Goal: Task Accomplishment & Management: Complete application form

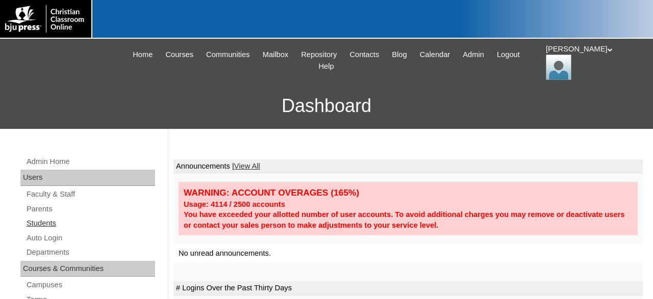
click at [44, 222] on link "Students" at bounding box center [90, 223] width 130 height 13
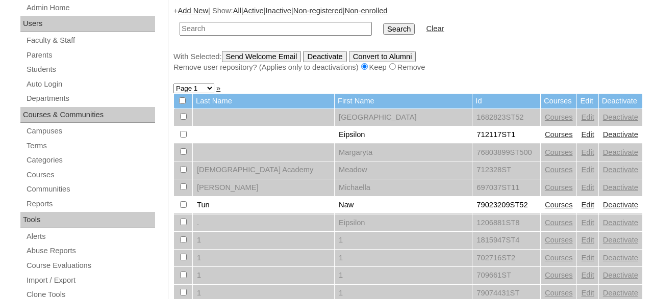
scroll to position [159, 0]
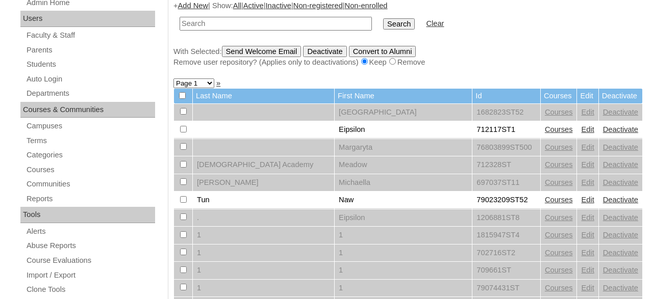
click at [285, 23] on input "text" at bounding box center [275, 24] width 192 height 14
type input "[PERSON_NAME]"
click at [383, 18] on input "Search" at bounding box center [399, 23] width 32 height 11
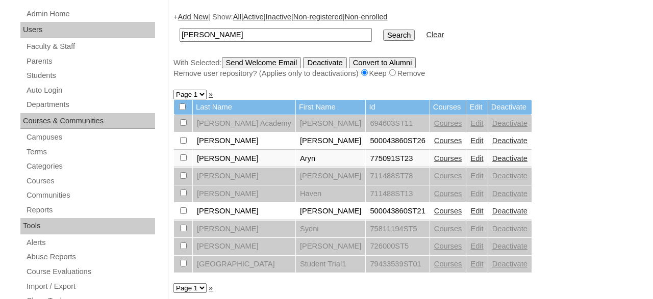
scroll to position [159, 0]
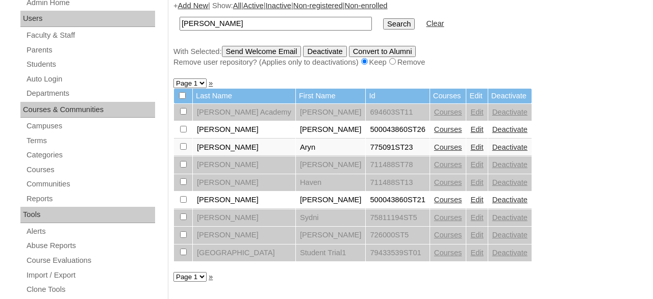
click at [480, 148] on link "Edit" at bounding box center [476, 147] width 13 height 8
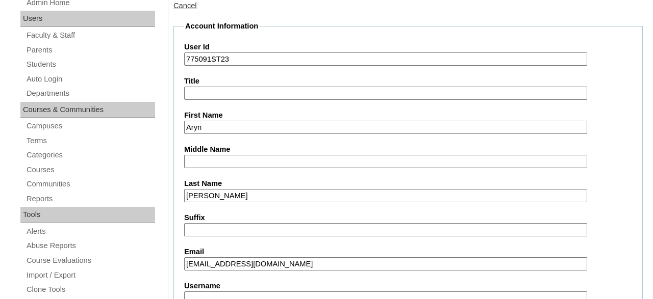
click at [249, 265] on input "aryno@hcaeagales.org" at bounding box center [385, 265] width 403 height 14
type input "aryno@hcaeagles.org"
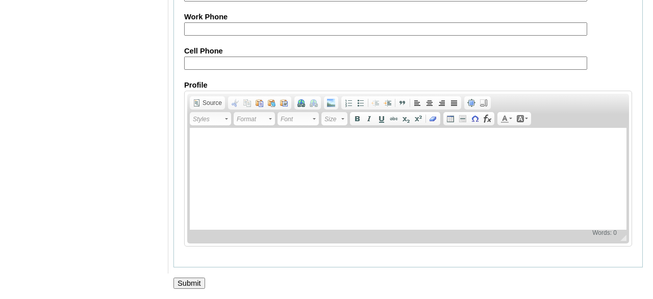
scroll to position [1281, 0]
click at [194, 282] on input "Submit" at bounding box center [189, 283] width 32 height 11
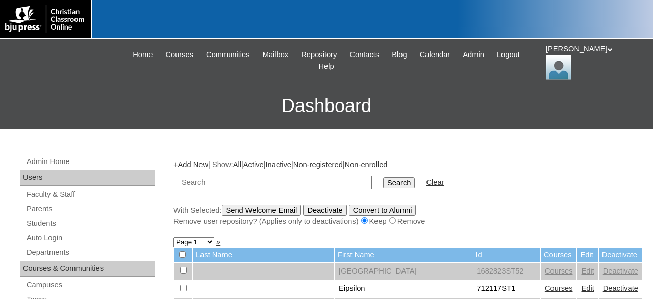
click at [268, 181] on input "text" at bounding box center [275, 183] width 192 height 14
type input "[PERSON_NAME]"
click at [383, 177] on input "Search" at bounding box center [399, 182] width 32 height 11
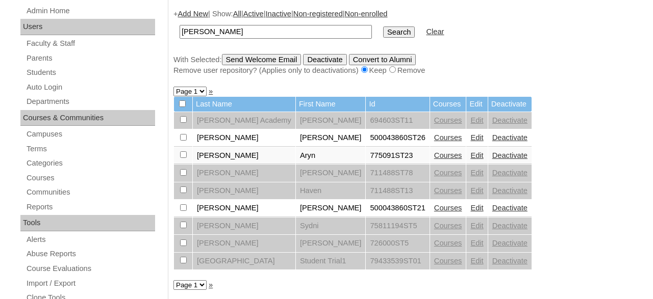
scroll to position [159, 0]
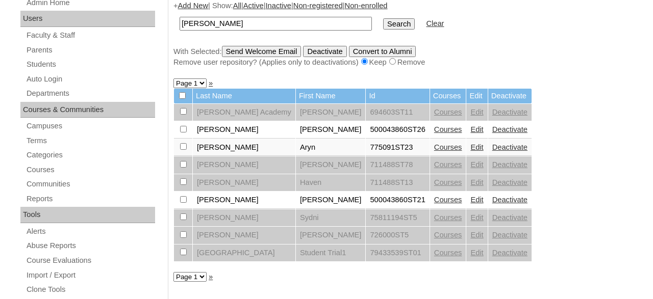
click at [184, 149] on input "checkbox" at bounding box center [183, 146] width 7 height 7
checkbox input "true"
click at [256, 53] on input "Send Welcome Email" at bounding box center [262, 51] width 80 height 11
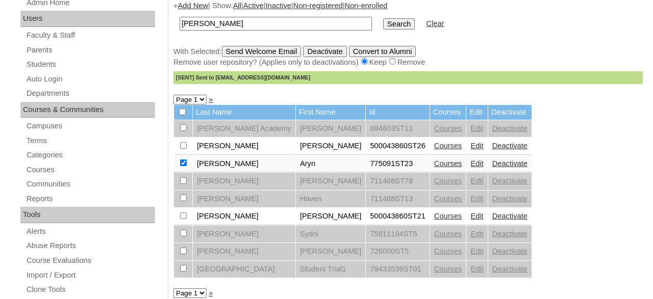
click at [449, 167] on link "Courses" at bounding box center [448, 164] width 28 height 8
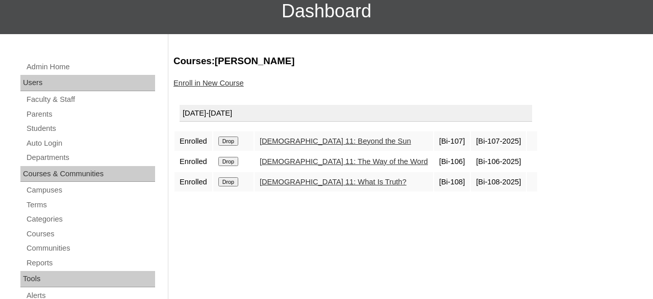
scroll to position [106, 0]
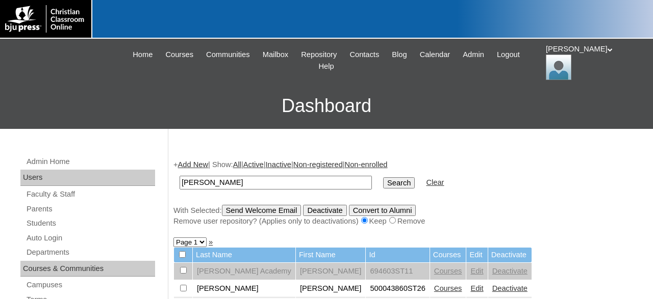
scroll to position [159, 0]
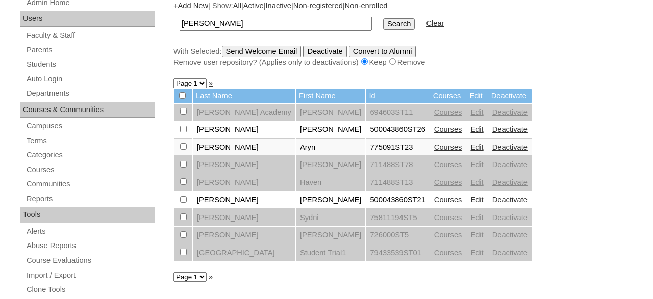
click at [179, 31] on input "[PERSON_NAME]" at bounding box center [275, 24] width 192 height 14
click at [55, 65] on link "Students" at bounding box center [90, 64] width 130 height 13
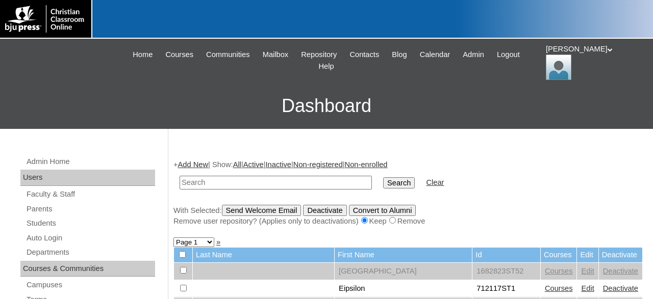
drag, startPoint x: 0, startPoint y: 0, endPoint x: 210, endPoint y: 25, distance: 211.6
click at [212, 25] on div at bounding box center [326, 19] width 653 height 39
click at [272, 182] on input "text" at bounding box center [275, 183] width 192 height 14
type input "775091"
click at [383, 177] on input "Search" at bounding box center [399, 182] width 32 height 11
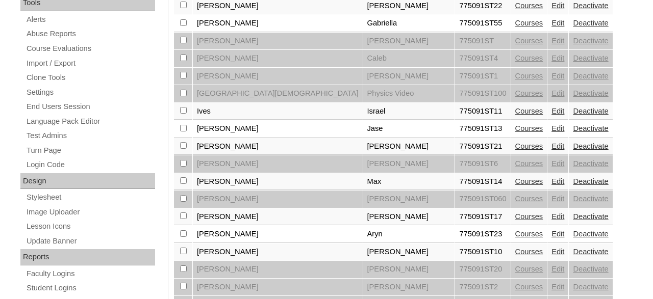
scroll to position [424, 0]
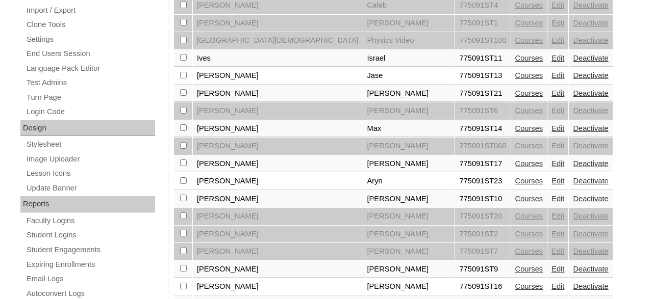
click at [515, 133] on link "Courses" at bounding box center [529, 128] width 28 height 8
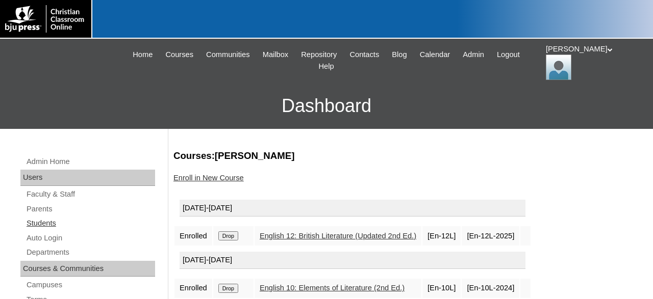
click at [52, 221] on link "Students" at bounding box center [90, 223] width 130 height 13
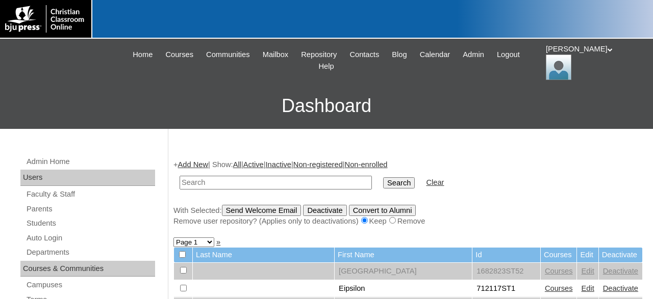
click at [267, 184] on input "text" at bounding box center [275, 183] width 192 height 14
type input "775091"
click at [383, 177] on input "Search" at bounding box center [399, 182] width 32 height 11
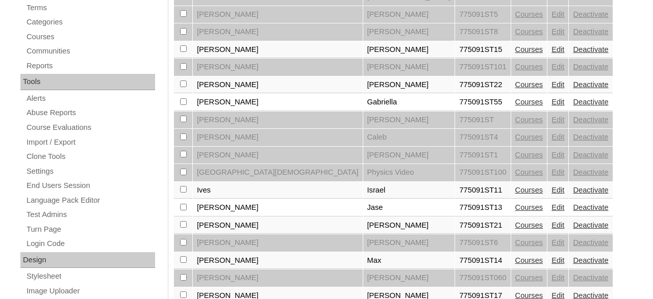
scroll to position [382, 0]
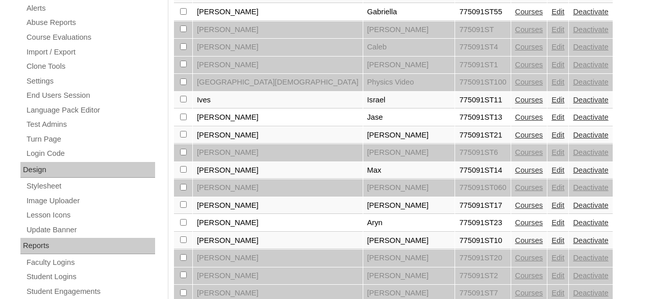
click at [515, 104] on link "Courses" at bounding box center [529, 100] width 28 height 8
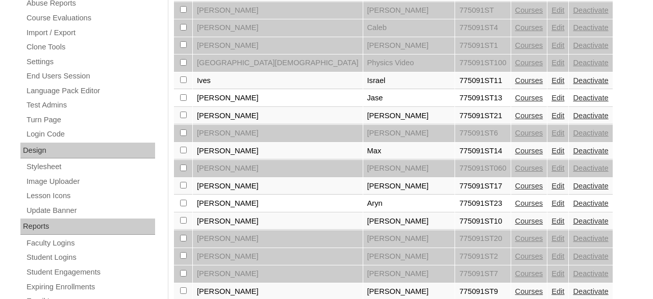
scroll to position [404, 0]
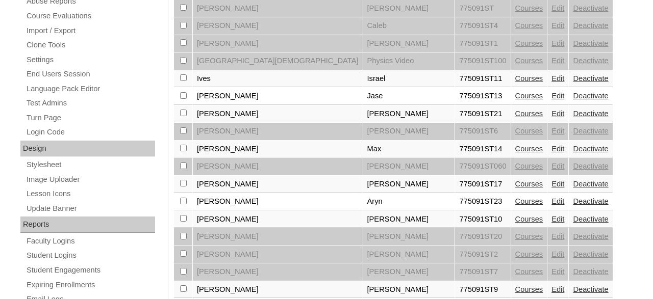
click at [515, 153] on link "Courses" at bounding box center [529, 149] width 28 height 8
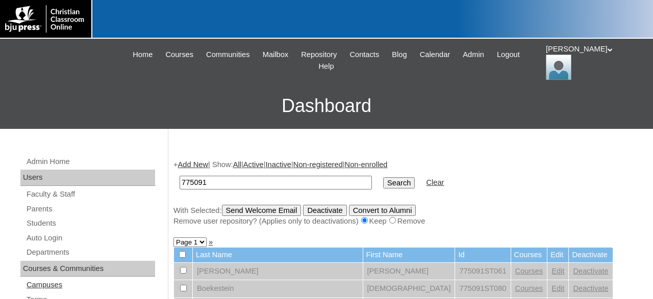
scroll to position [33, 0]
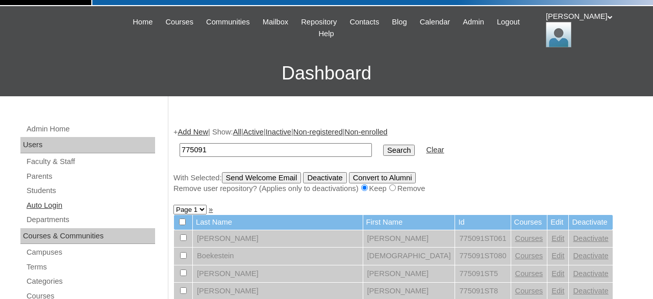
click at [57, 205] on link "Auto Login" at bounding box center [90, 205] width 130 height 13
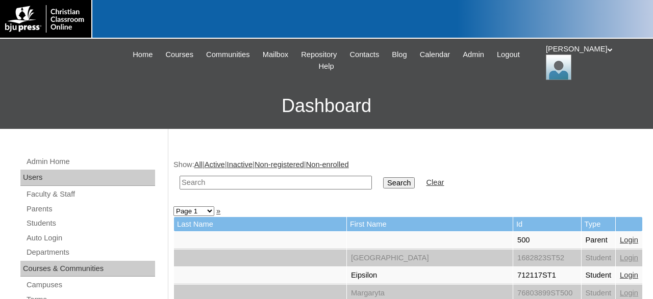
click at [283, 183] on input "text" at bounding box center [275, 183] width 192 height 14
type input "775091"
click at [383, 177] on input "Search" at bounding box center [399, 182] width 32 height 11
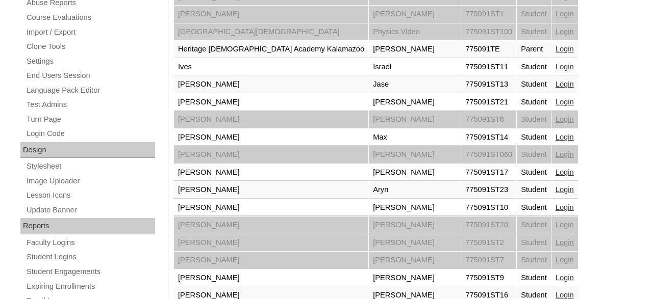
scroll to position [424, 0]
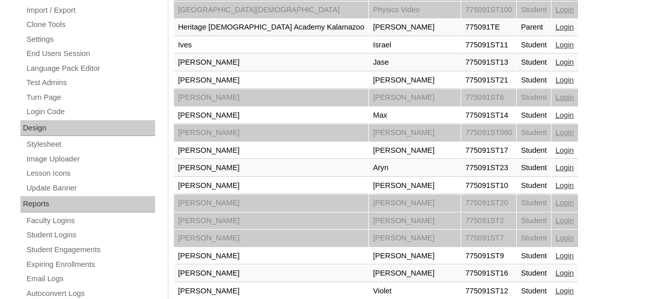
click at [555, 41] on link "Login" at bounding box center [564, 45] width 18 height 8
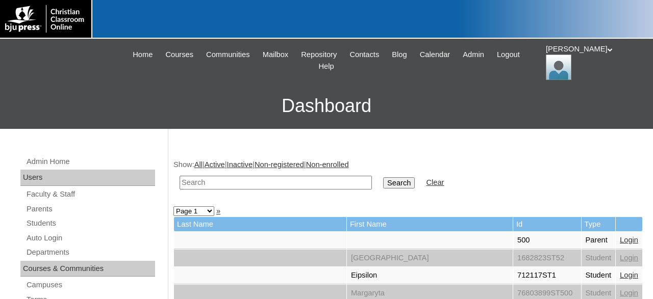
click at [308, 184] on input "text" at bounding box center [275, 183] width 192 height 14
type input "775091"
click at [383, 177] on input "Search" at bounding box center [399, 182] width 32 height 11
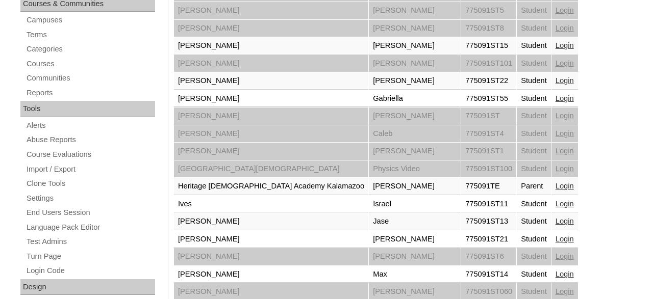
scroll to position [424, 0]
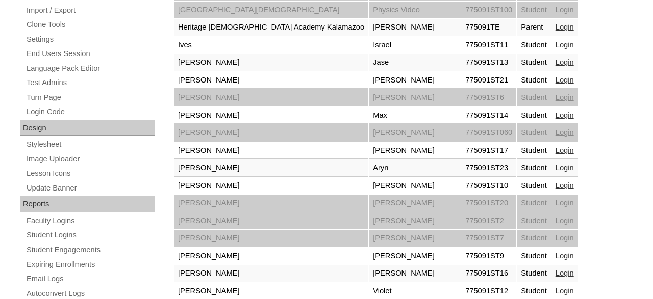
click at [555, 253] on link "Login" at bounding box center [564, 256] width 18 height 8
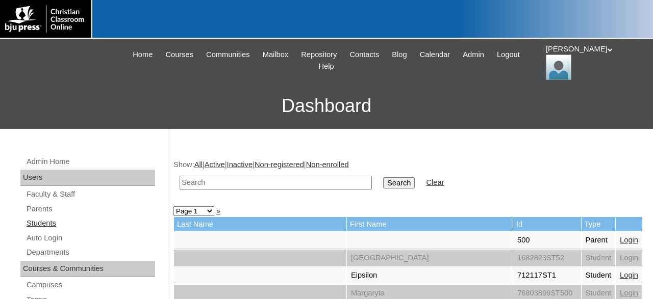
click at [49, 223] on link "Students" at bounding box center [90, 223] width 130 height 13
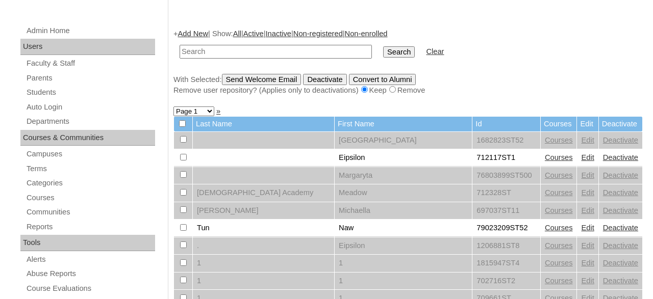
scroll to position [159, 0]
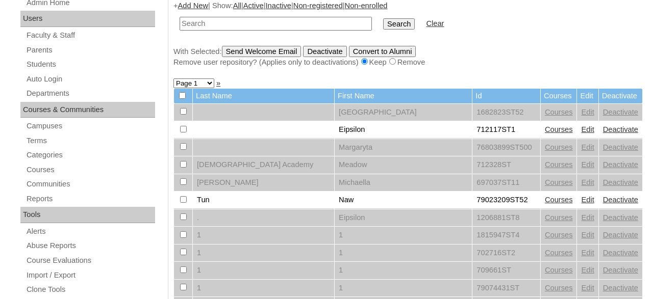
click at [272, 21] on input "text" at bounding box center [275, 24] width 192 height 14
type input "775091"
click at [383, 18] on input "Search" at bounding box center [399, 23] width 32 height 11
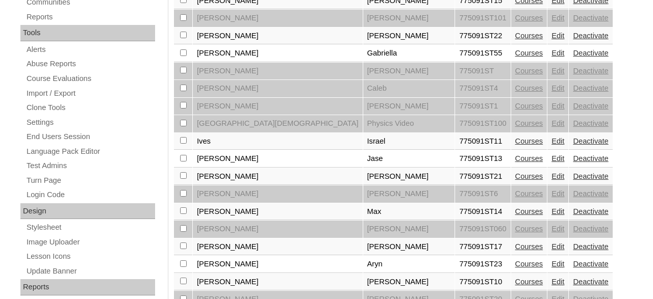
scroll to position [371, 0]
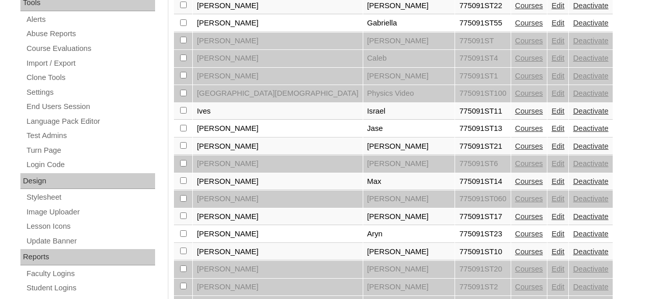
click at [515, 115] on link "Courses" at bounding box center [529, 111] width 28 height 8
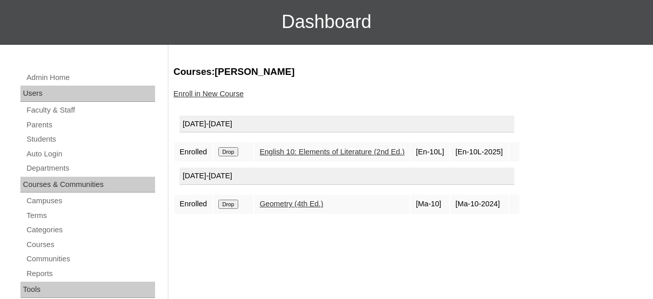
scroll to position [106, 0]
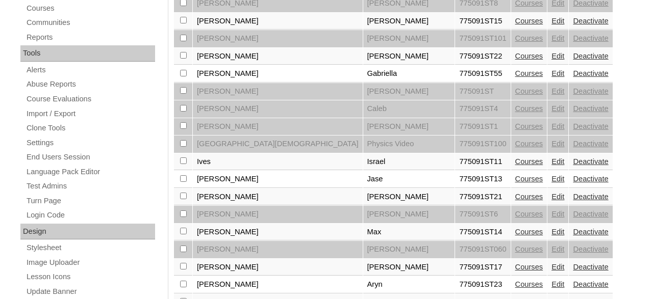
scroll to position [351, 0]
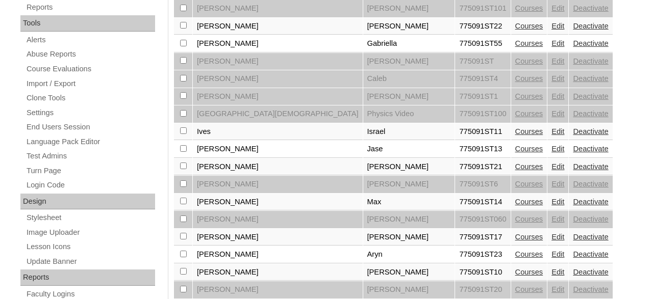
click at [515, 205] on link "Courses" at bounding box center [529, 202] width 28 height 8
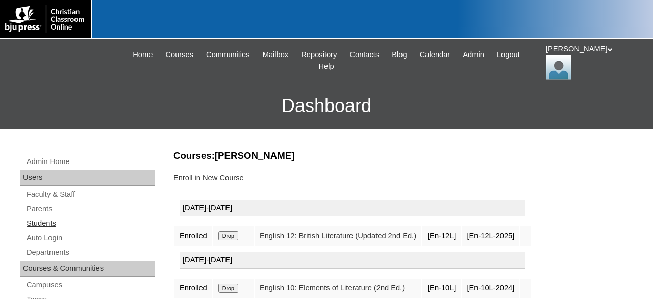
click at [47, 224] on link "Students" at bounding box center [90, 223] width 130 height 13
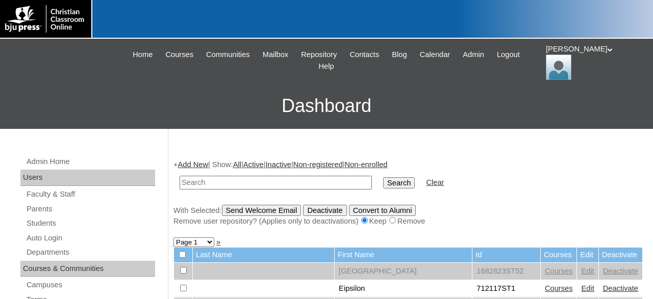
click at [252, 181] on input "text" at bounding box center [275, 183] width 192 height 14
type input "80189220"
click at [383, 177] on input "Search" at bounding box center [399, 182] width 32 height 11
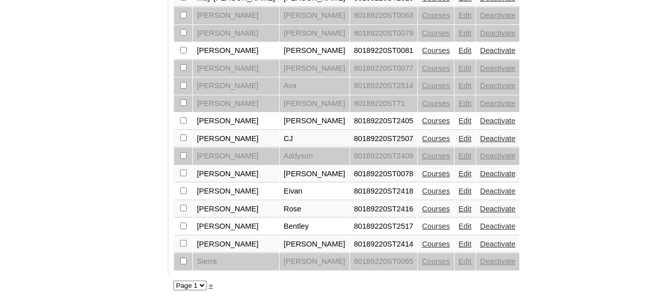
scroll to position [881, 0]
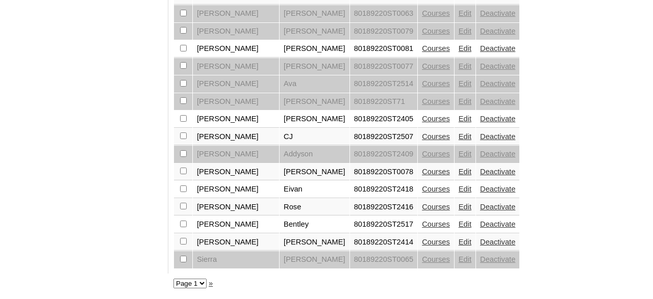
click at [173, 279] on select "Page 1 Page 2" at bounding box center [189, 284] width 33 height 10
select select "admin_students.php?q=80189220&submit=Search&page=2"
click option "Page 2" at bounding box center [0, 0] width 0 height 0
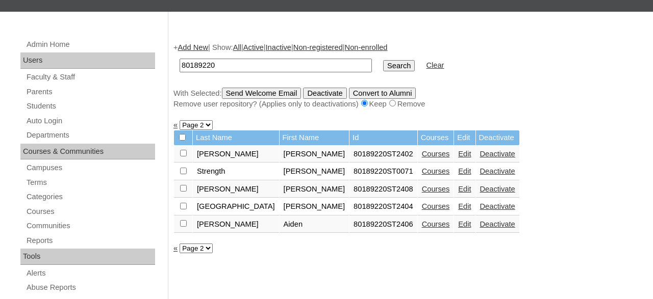
scroll to position [159, 0]
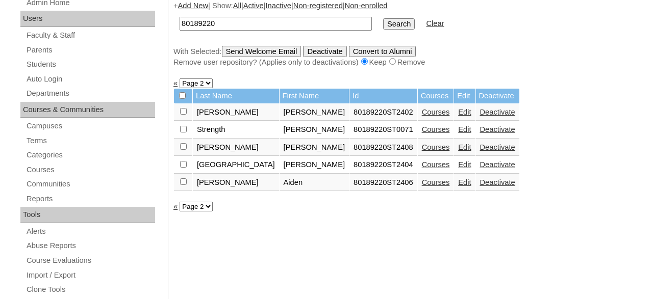
click at [179, 202] on select "Page 1 Page 2" at bounding box center [195, 207] width 33 height 10
select select "admin_students.php?q=80189220&submit=Search&page=1"
click option "Page 1" at bounding box center [0, 0] width 0 height 0
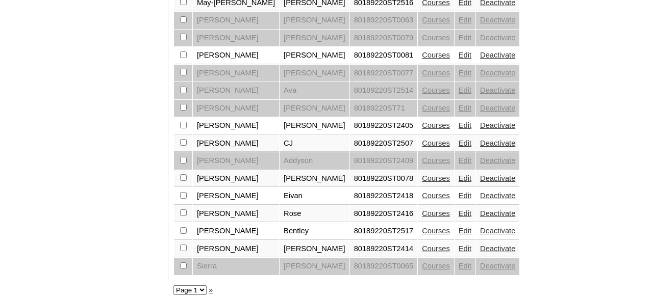
scroll to position [881, 0]
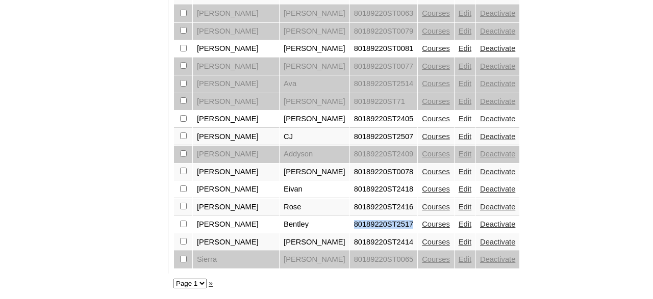
drag, startPoint x: 361, startPoint y: 221, endPoint x: 305, endPoint y: 223, distance: 55.6
click at [350, 223] on td "80189220ST2517" at bounding box center [384, 224] width 68 height 17
copy td "80189220ST2517"
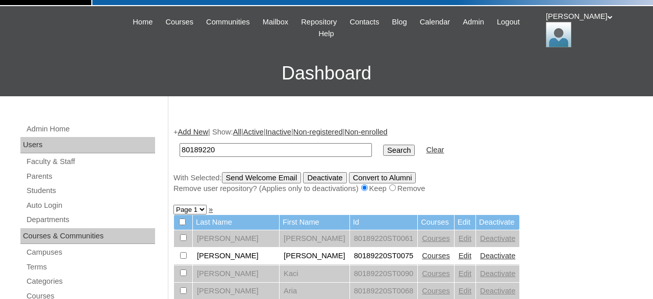
scroll to position [0, 0]
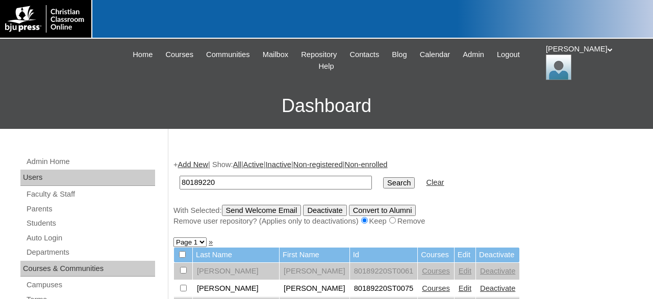
click at [194, 161] on link "Add New" at bounding box center [193, 165] width 30 height 8
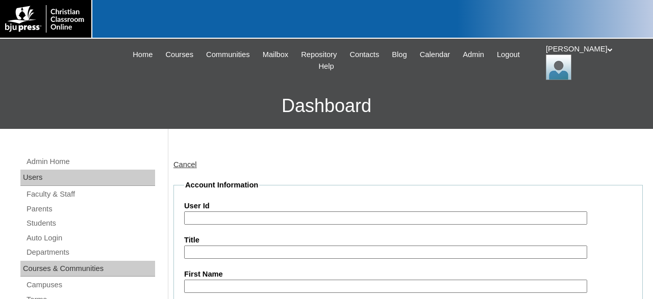
click at [247, 218] on input "User Id" at bounding box center [385, 219] width 403 height 14
paste input "80189220ST2517"
type input "80189220ST2518"
click at [252, 285] on input "First Name" at bounding box center [385, 287] width 403 height 14
type input "a"
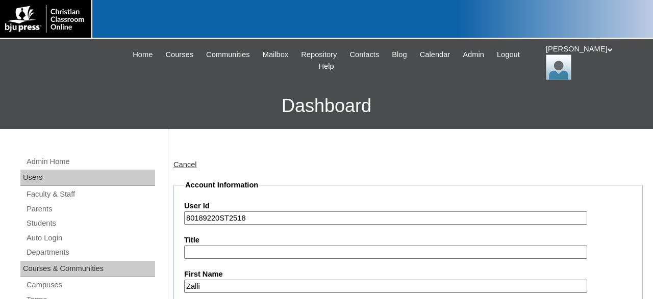
type input "Zalli"
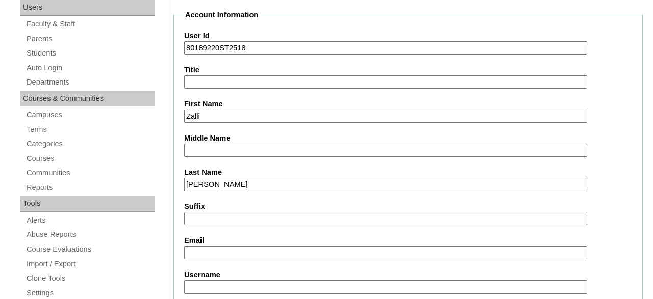
type input "Gonzalez"
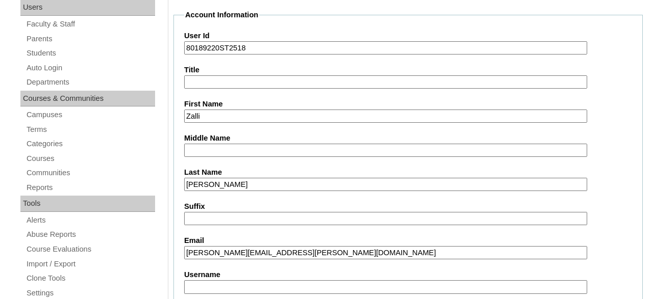
type input "william.hoffman@bcc.school"
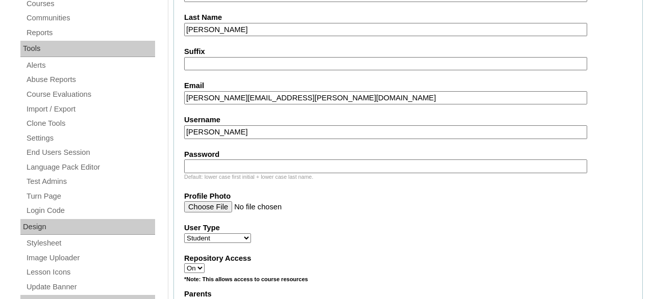
scroll to position [329, 0]
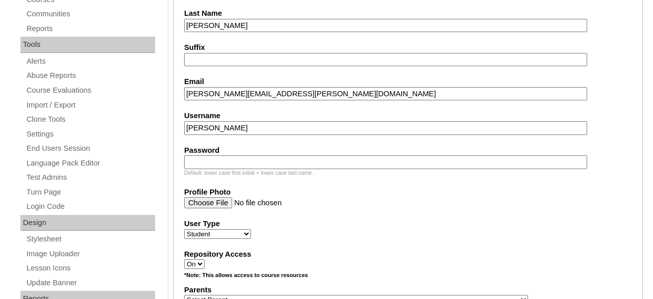
type input "z.gonzalez"
click at [253, 159] on input "Password" at bounding box center [385, 163] width 403 height 14
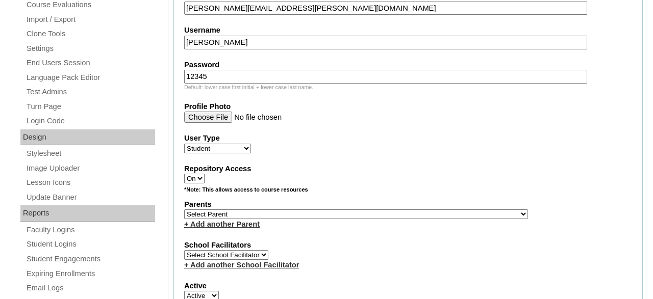
scroll to position [435, 0]
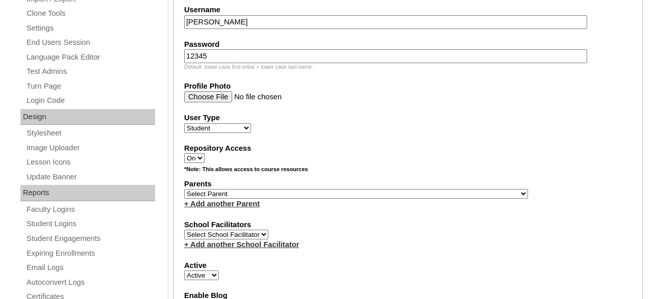
type input "12345"
select select "33138"
click at [223, 208] on link "+ Add another Parent" at bounding box center [221, 204] width 75 height 8
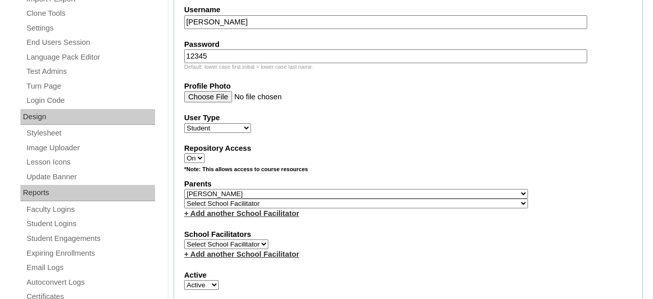
select select "36500"
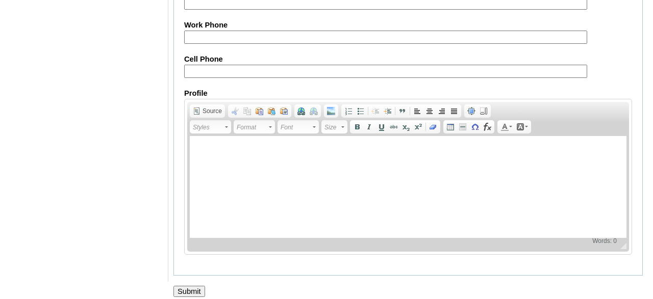
scroll to position [1289, 0]
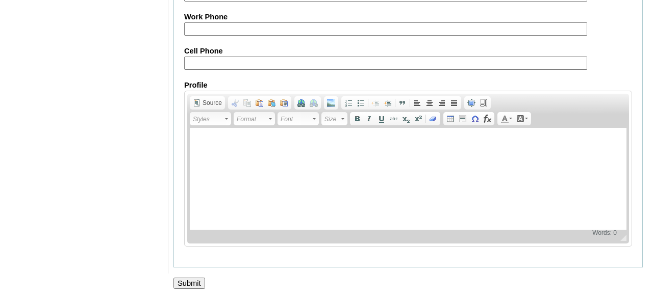
click at [188, 278] on input "Submit" at bounding box center [189, 283] width 32 height 11
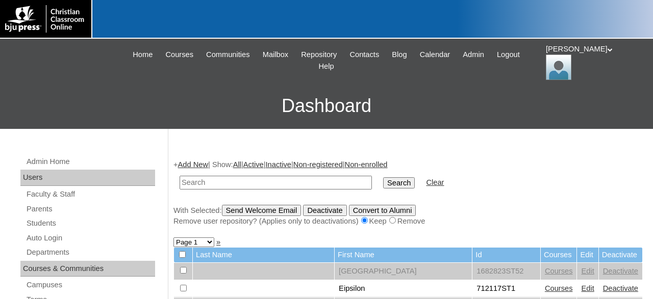
click at [302, 187] on input "text" at bounding box center [275, 183] width 192 height 14
type input "80189220ST2518"
click at [383, 177] on input "Search" at bounding box center [399, 182] width 32 height 11
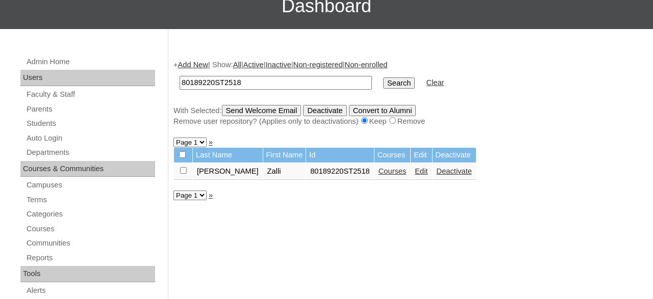
scroll to position [106, 0]
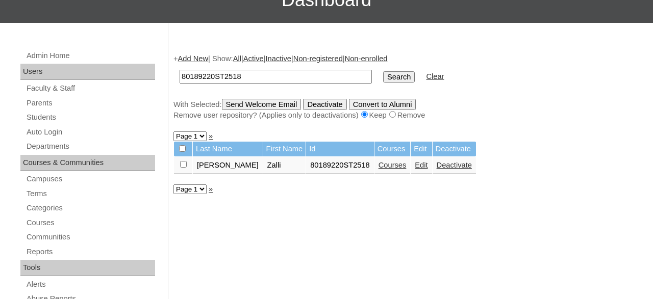
click at [378, 168] on link "Courses" at bounding box center [392, 165] width 28 height 8
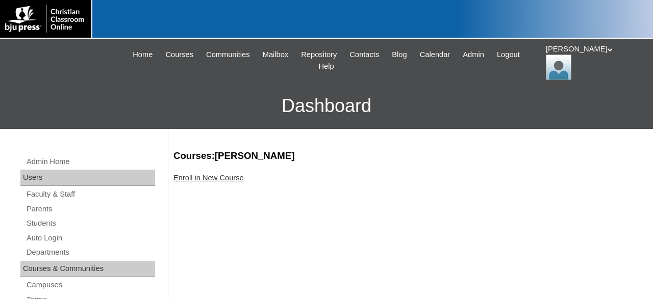
click at [219, 176] on link "Enroll in New Course" at bounding box center [208, 178] width 70 height 8
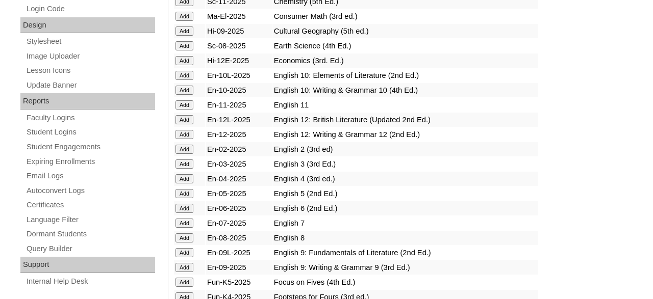
scroll to position [530, 0]
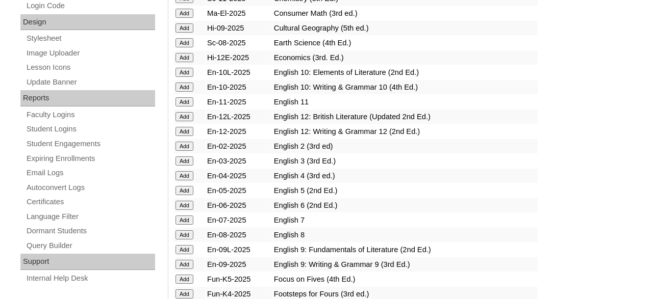
click at [182, 195] on input "Add" at bounding box center [184, 190] width 18 height 9
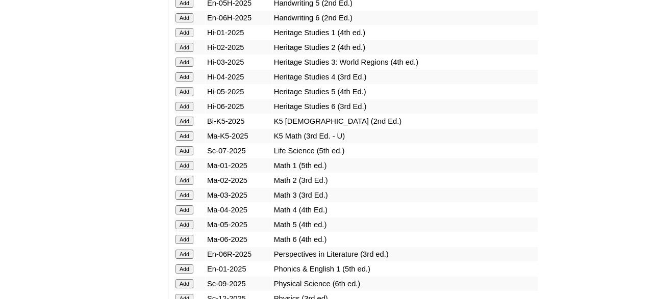
scroll to position [955, 0]
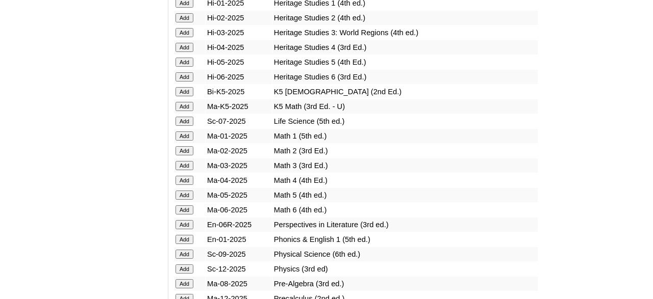
click at [185, 200] on input "Add" at bounding box center [184, 195] width 18 height 9
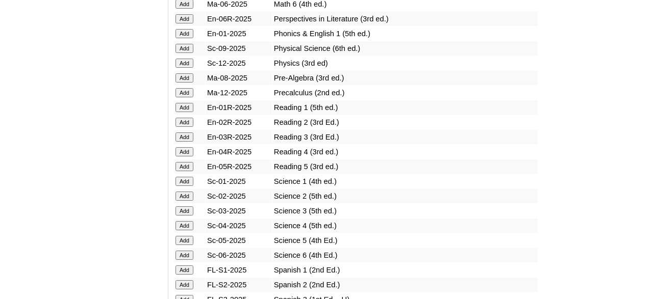
scroll to position [1167, 0]
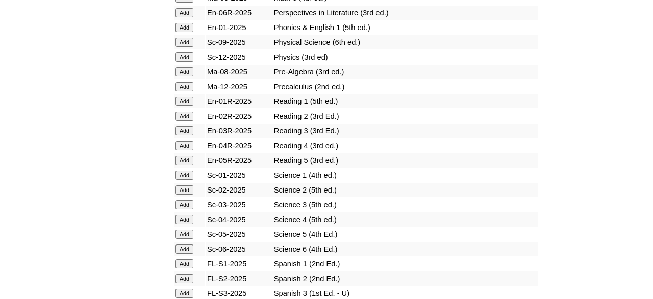
click at [185, 165] on input "Add" at bounding box center [184, 160] width 18 height 9
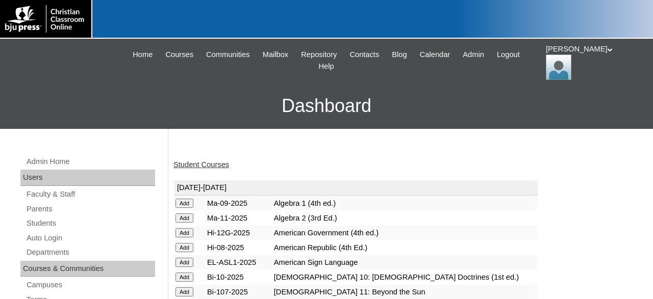
click at [200, 164] on link "Student Courses" at bounding box center [201, 165] width 56 height 8
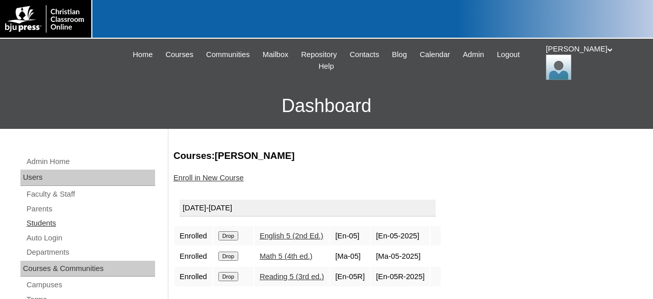
click at [52, 222] on link "Students" at bounding box center [90, 223] width 130 height 13
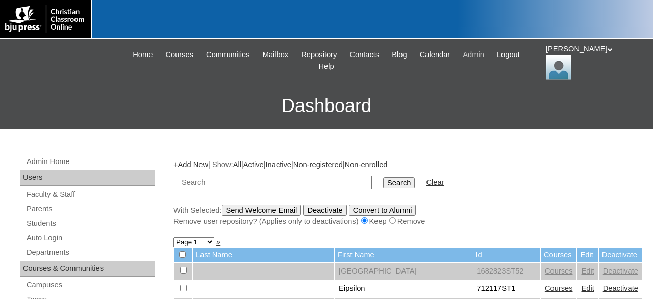
click at [484, 56] on span "Admin" at bounding box center [472, 55] width 21 height 12
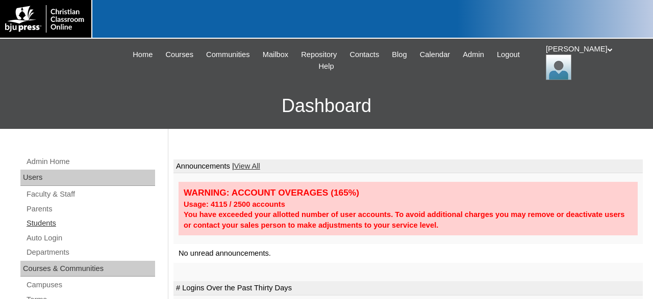
click at [45, 221] on link "Students" at bounding box center [90, 223] width 130 height 13
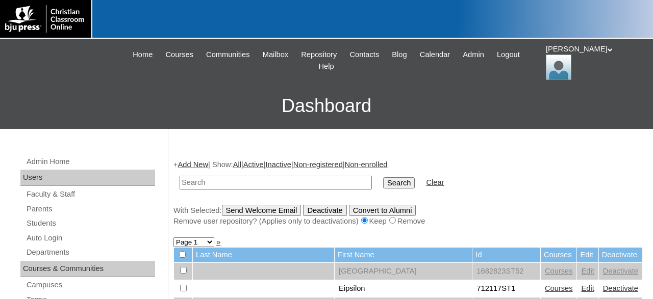
click at [259, 186] on input "text" at bounding box center [275, 183] width 192 height 14
click at [319, 180] on input "text" at bounding box center [275, 183] width 192 height 14
type input "80189220"
click at [383, 177] on input "Search" at bounding box center [399, 182] width 32 height 11
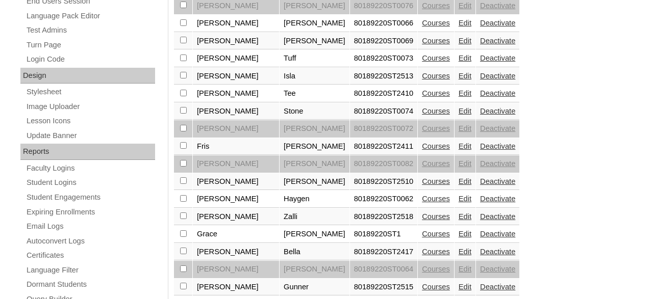
scroll to position [477, 0]
click at [458, 220] on link "Edit" at bounding box center [464, 216] width 13 height 8
